Goal: Information Seeking & Learning: Understand process/instructions

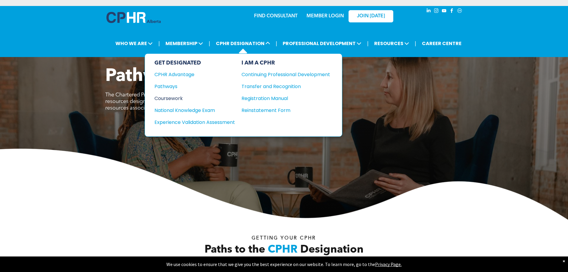
click at [172, 99] on div "Coursework" at bounding box center [190, 98] width 72 height 7
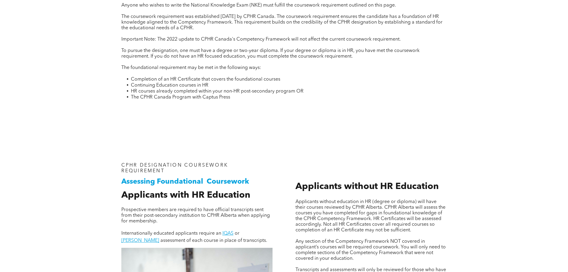
scroll to position [358, 0]
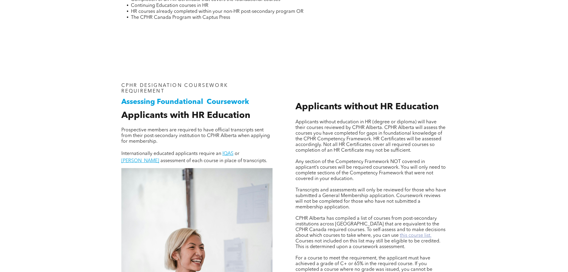
click at [400, 236] on link "this course list." at bounding box center [416, 235] width 32 height 5
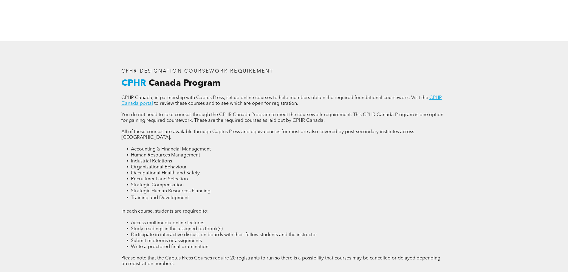
scroll to position [775, 0]
click at [133, 102] on link "CPHR Canada portal" at bounding box center [281, 100] width 321 height 10
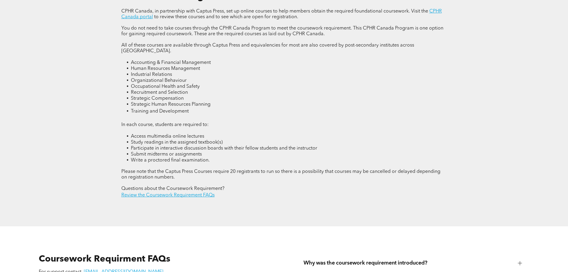
scroll to position [865, 0]
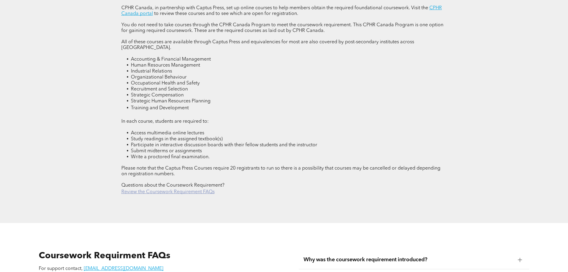
click at [154, 189] on link "Review the Coursework Requirement FAQs" at bounding box center [167, 191] width 93 height 5
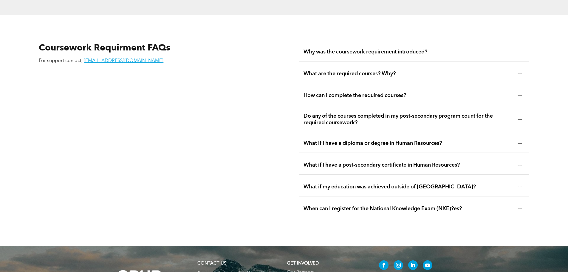
scroll to position [1076, 0]
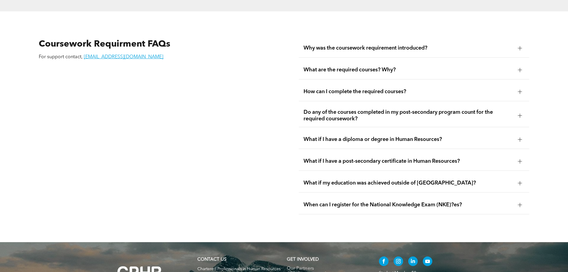
click at [413, 67] on span "What are the required courses? Why?" at bounding box center [409, 70] width 210 height 7
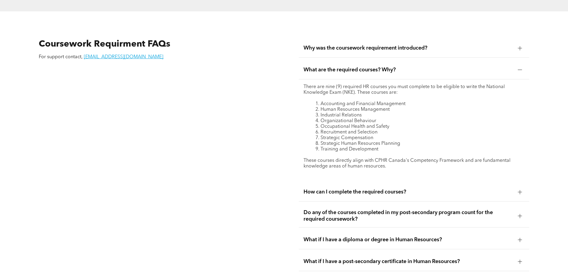
click at [413, 67] on span "What are the required courses? Why?" at bounding box center [409, 70] width 210 height 7
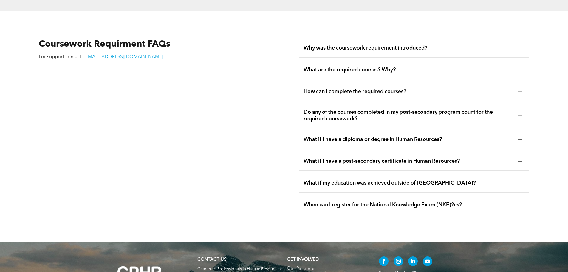
click at [418, 88] on span "How can I complete the required courses?" at bounding box center [409, 91] width 210 height 7
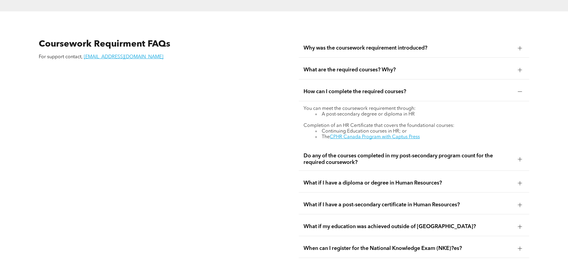
click at [401, 180] on span "What if I have a diploma or degree in Human Resources?" at bounding box center [409, 183] width 210 height 7
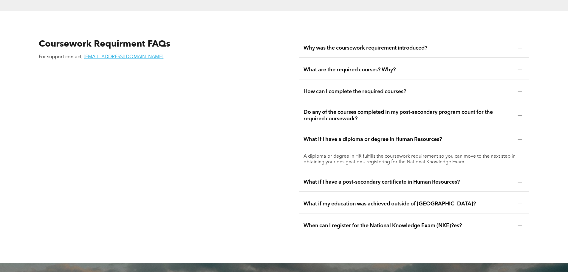
click at [386, 131] on div "What if I have a diploma or degree in Human Resources?" at bounding box center [414, 139] width 231 height 19
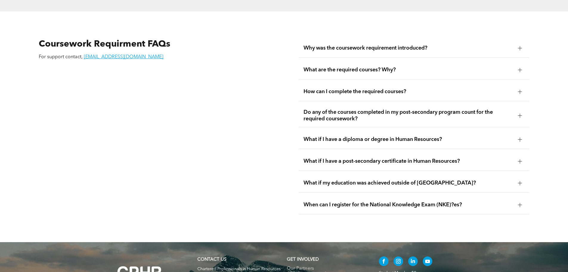
click at [341, 201] on span "When can I register for the National Knowledge Exam (NKE)?es?" at bounding box center [409, 204] width 210 height 7
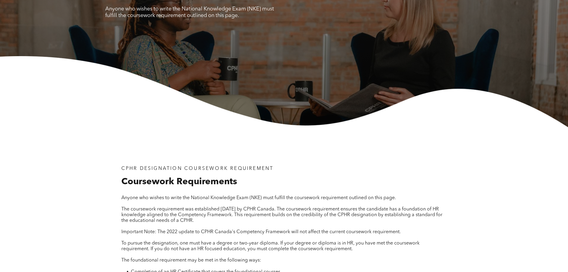
scroll to position [0, 0]
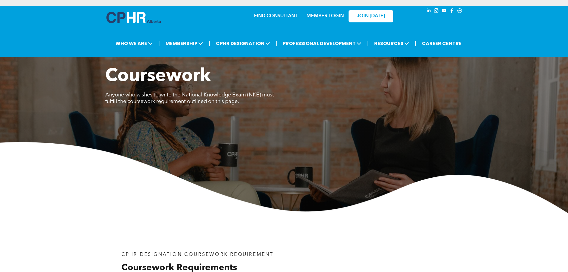
drag, startPoint x: 184, startPoint y: 208, endPoint x: 223, endPoint y: 114, distance: 101.0
